Goal: Task Accomplishment & Management: Use online tool/utility

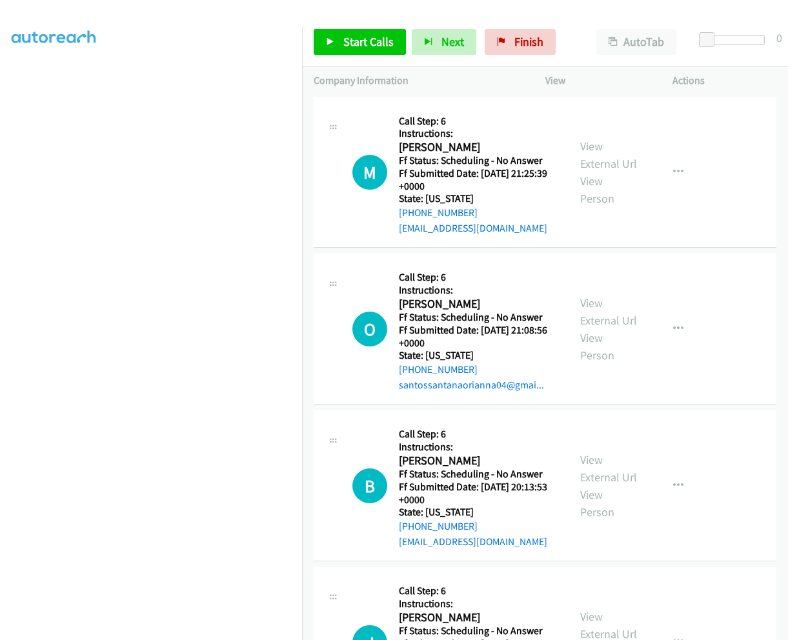
scroll to position [83, 0]
click at [348, 45] on span "Start Calls" at bounding box center [368, 41] width 50 height 15
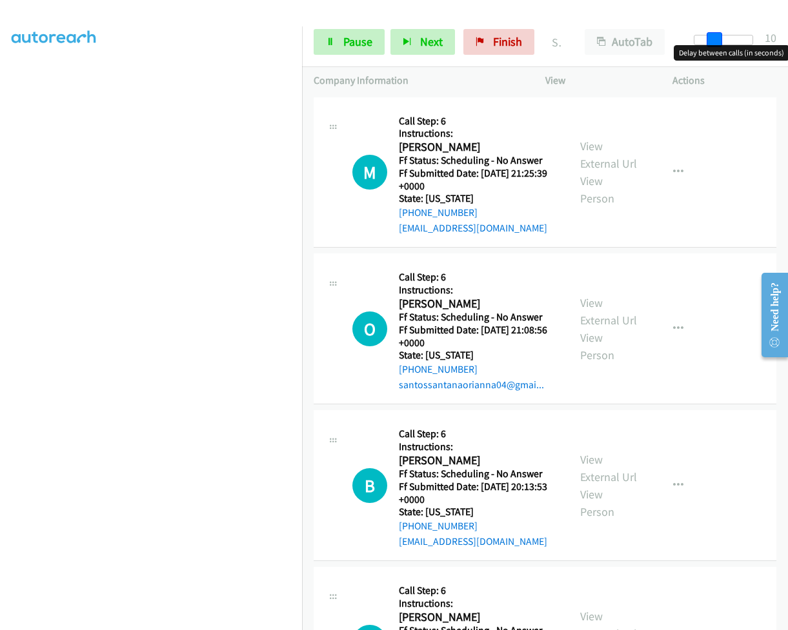
drag, startPoint x: 697, startPoint y: 36, endPoint x: 717, endPoint y: 39, distance: 20.3
click at [717, 39] on span at bounding box center [713, 39] width 15 height 15
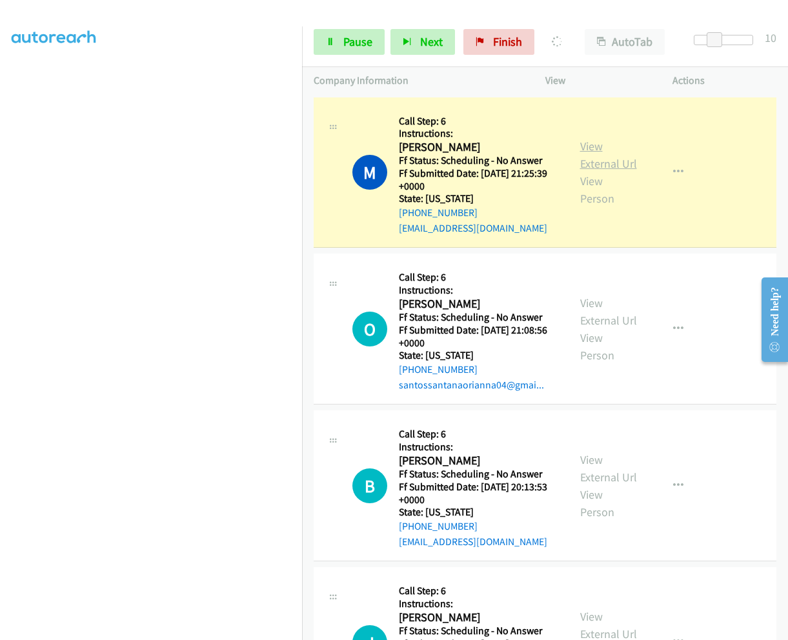
click at [587, 139] on link "View External Url" at bounding box center [608, 155] width 57 height 32
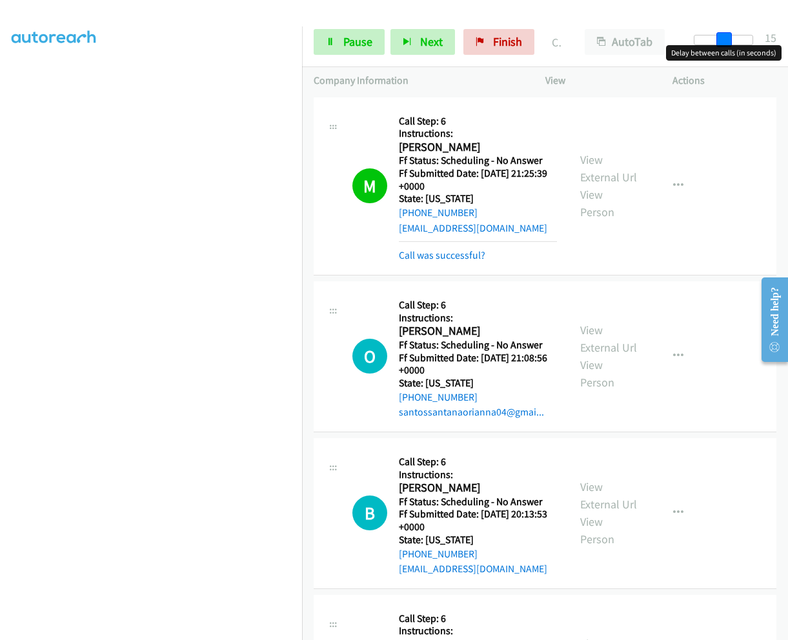
drag, startPoint x: 712, startPoint y: 35, endPoint x: 721, endPoint y: 37, distance: 9.4
click at [721, 37] on span at bounding box center [723, 39] width 15 height 15
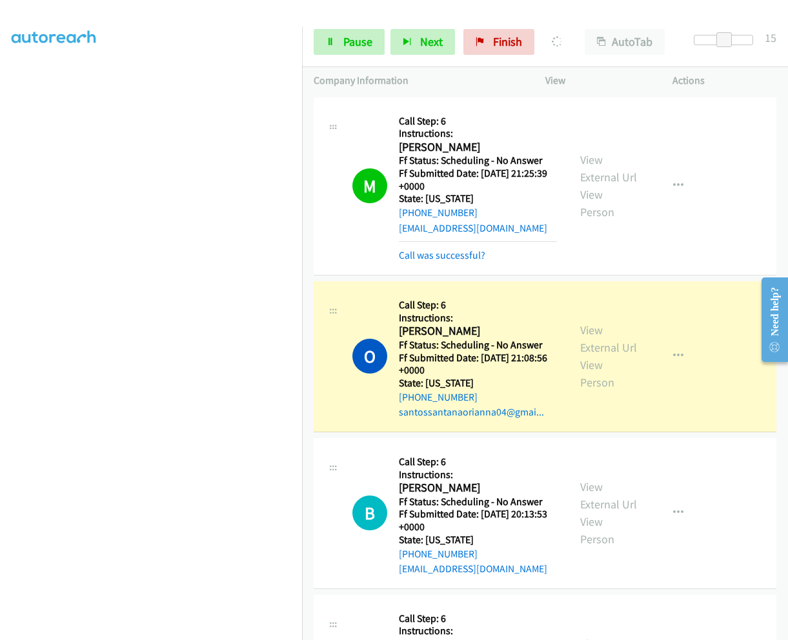
scroll to position [65, 0]
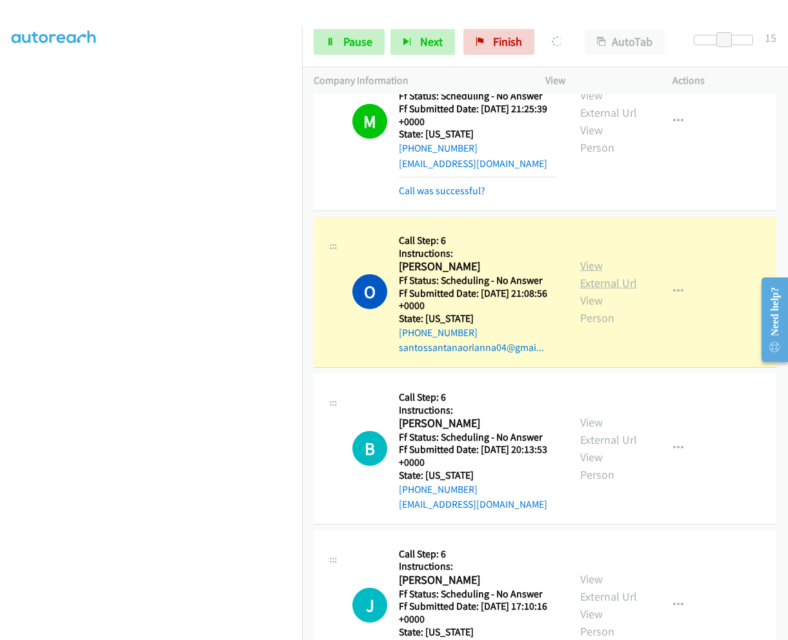
click at [592, 258] on link "View External Url" at bounding box center [608, 274] width 57 height 32
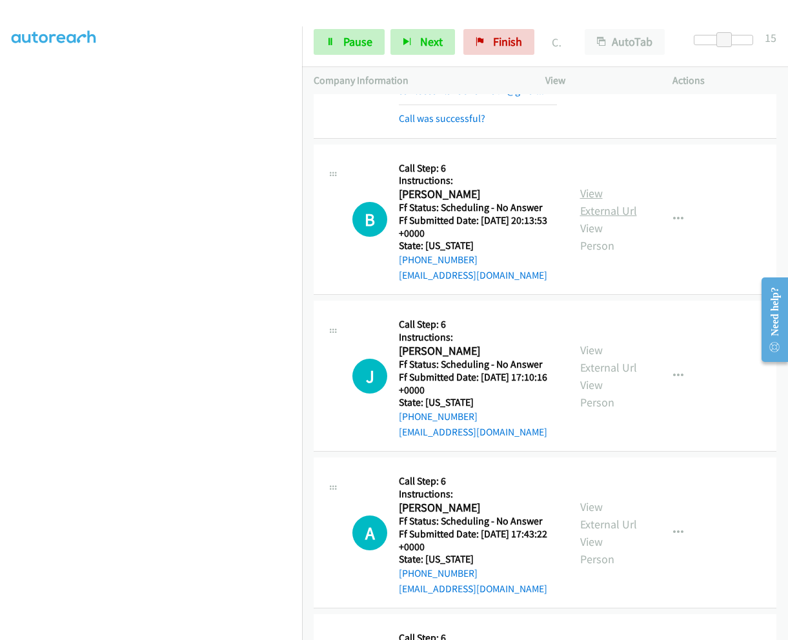
scroll to position [323, 0]
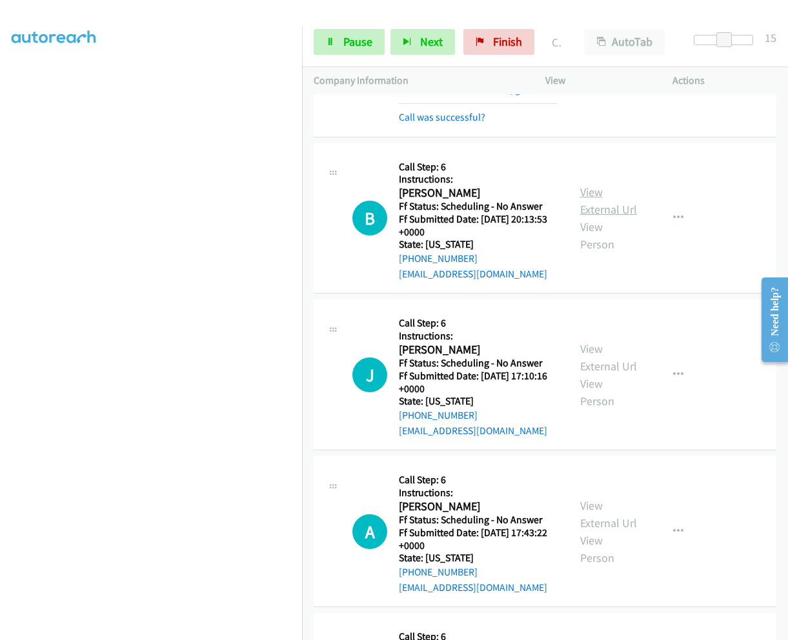
click at [588, 184] on link "View External Url" at bounding box center [608, 200] width 57 height 32
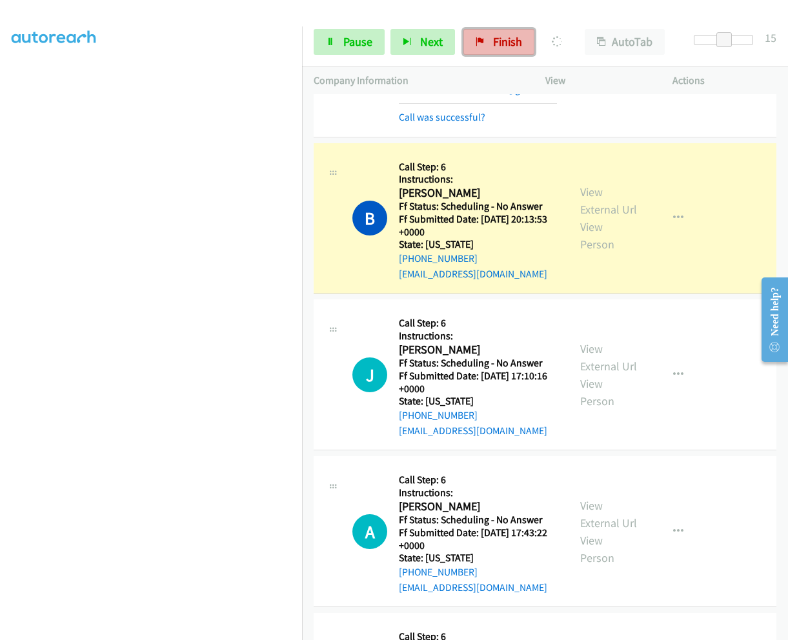
click at [504, 43] on span "Finish" at bounding box center [507, 41] width 29 height 15
